Goal: Navigation & Orientation: Find specific page/section

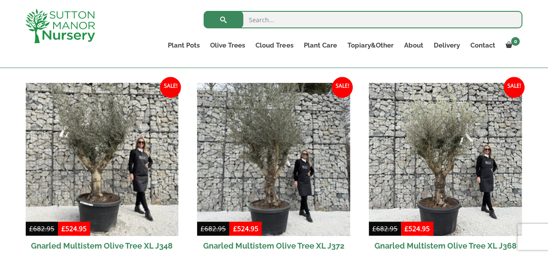
scroll to position [519, 0]
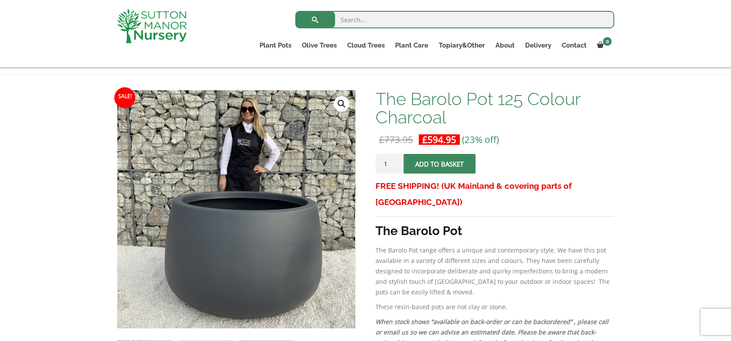
scroll to position [112, 0]
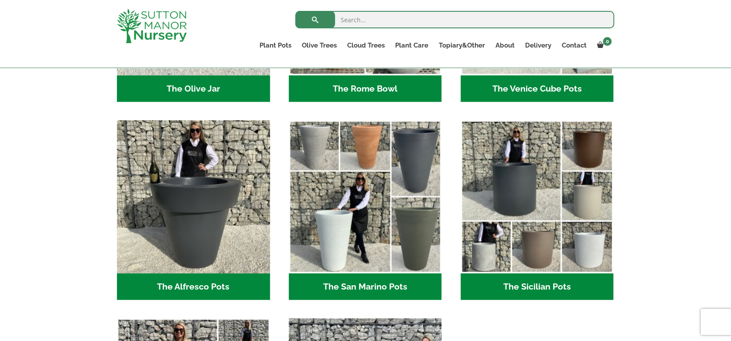
scroll to position [977, 0]
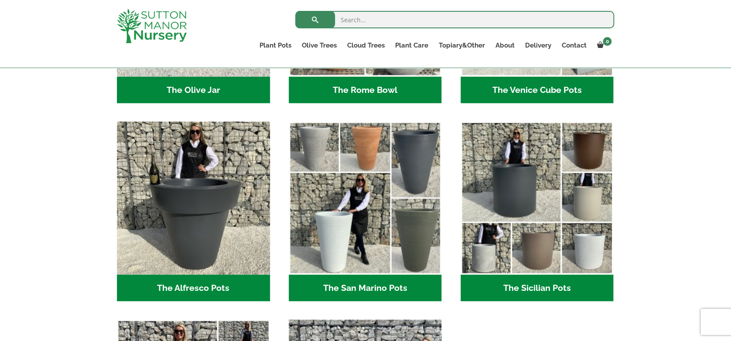
click at [547, 255] on h2 "The Sicilian Pots (18)" at bounding box center [536, 288] width 153 height 27
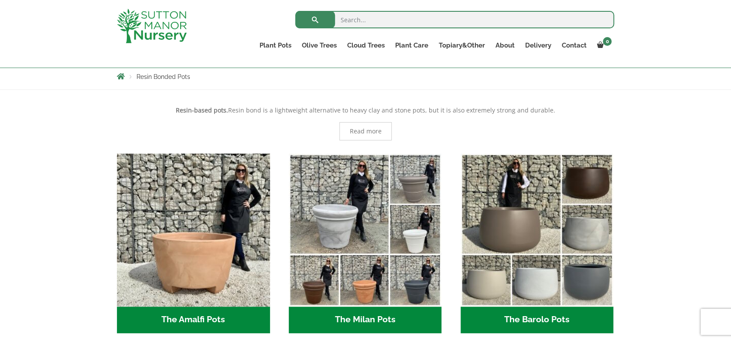
scroll to position [153, 0]
